Goal: Transaction & Acquisition: Download file/media

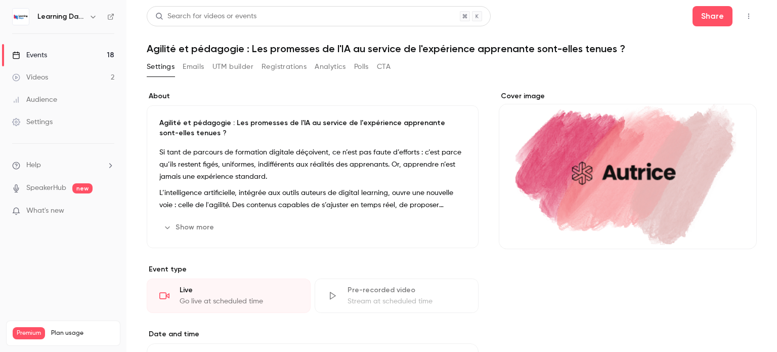
click at [36, 53] on div "Events" at bounding box center [29, 55] width 35 height 10
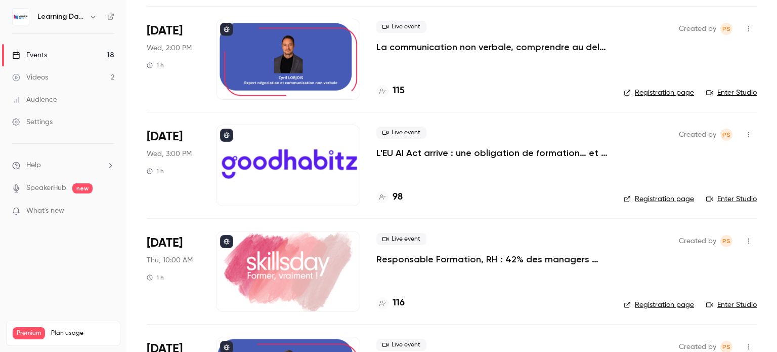
scroll to position [1125, 0]
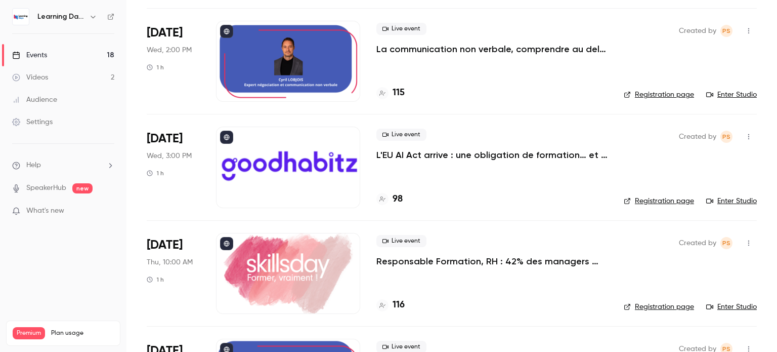
click at [0, 286] on nav "Learning Days Events 18 Videos 2 Audience Settings Help SpeakerHub new What's n…" at bounding box center [63, 176] width 126 height 352
click at [729, 205] on div "Created by PS Registration page Enter Studio" at bounding box center [690, 166] width 133 height 81
click at [727, 199] on link "Enter Studio" at bounding box center [731, 201] width 51 height 10
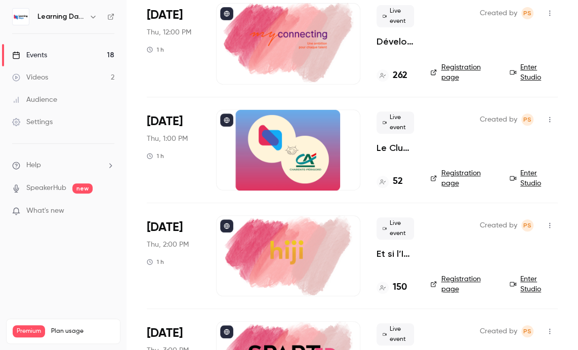
scroll to position [1568, 0]
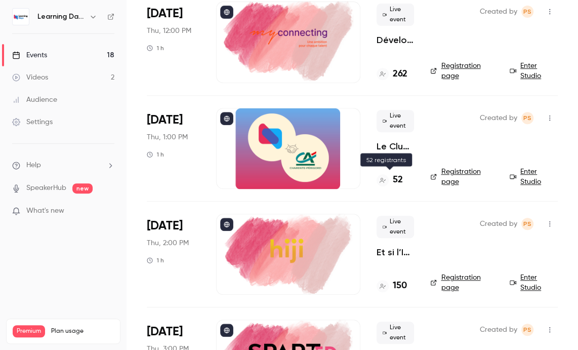
click at [398, 176] on h4 "52" at bounding box center [398, 180] width 10 height 14
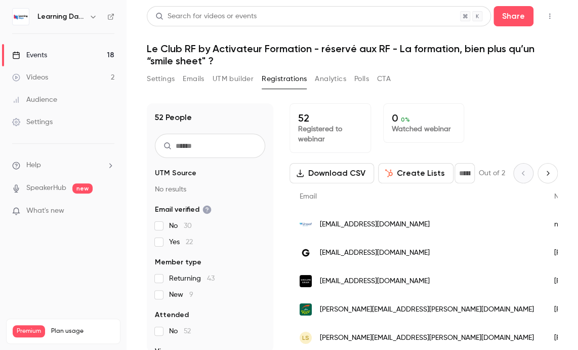
click at [325, 172] on button "Download CSV" at bounding box center [331, 173] width 84 height 20
